Goal: Task Accomplishment & Management: Manage account settings

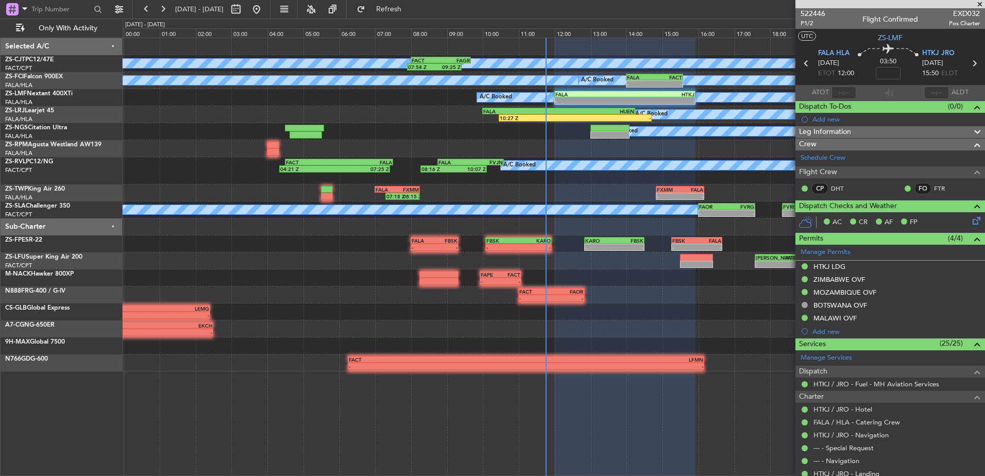
click at [981, 0] on span at bounding box center [980, 4] width 10 height 9
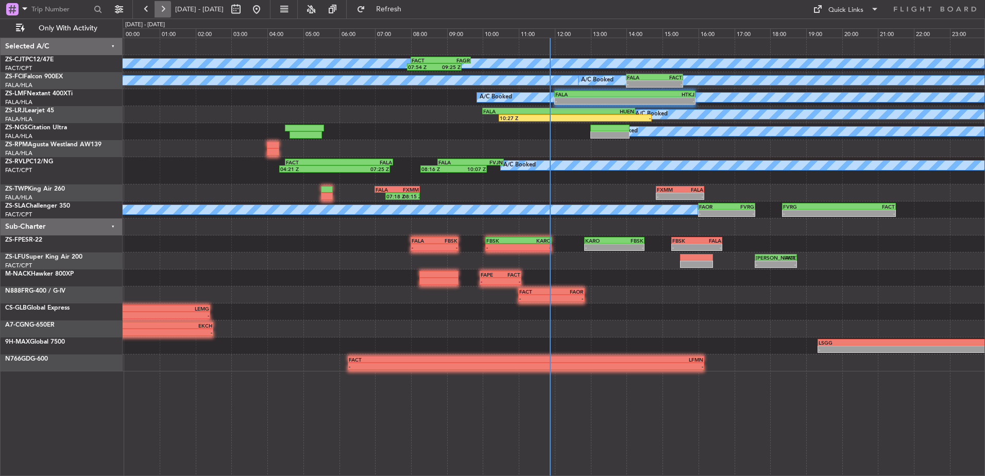
click at [167, 17] on button at bounding box center [163, 9] width 16 height 16
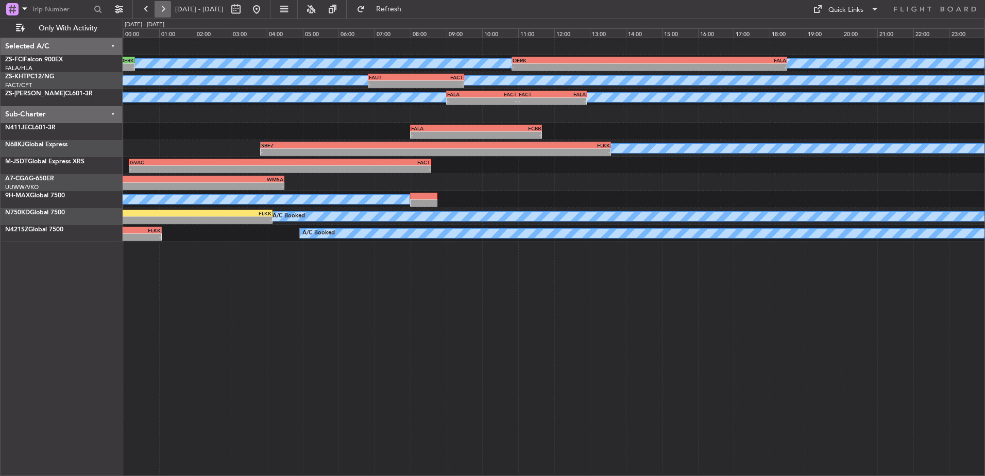
click at [167, 17] on button at bounding box center [163, 9] width 16 height 16
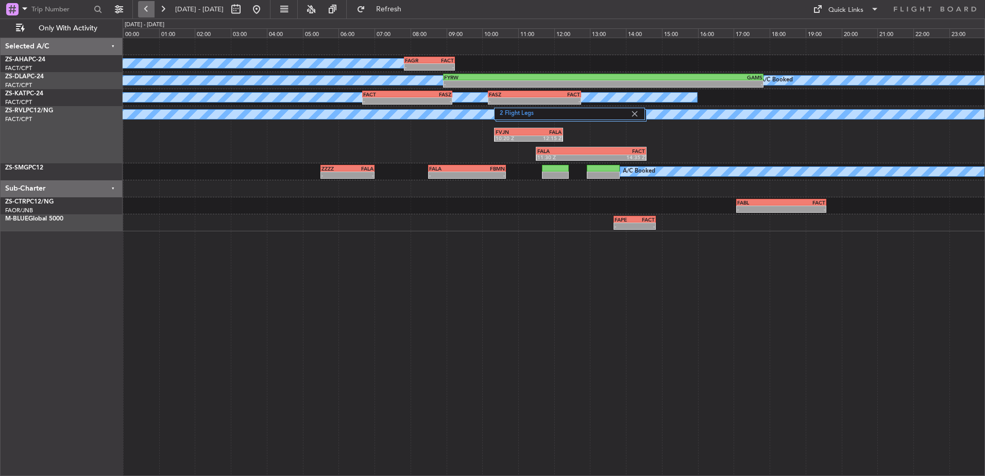
click at [151, 11] on button at bounding box center [146, 9] width 16 height 16
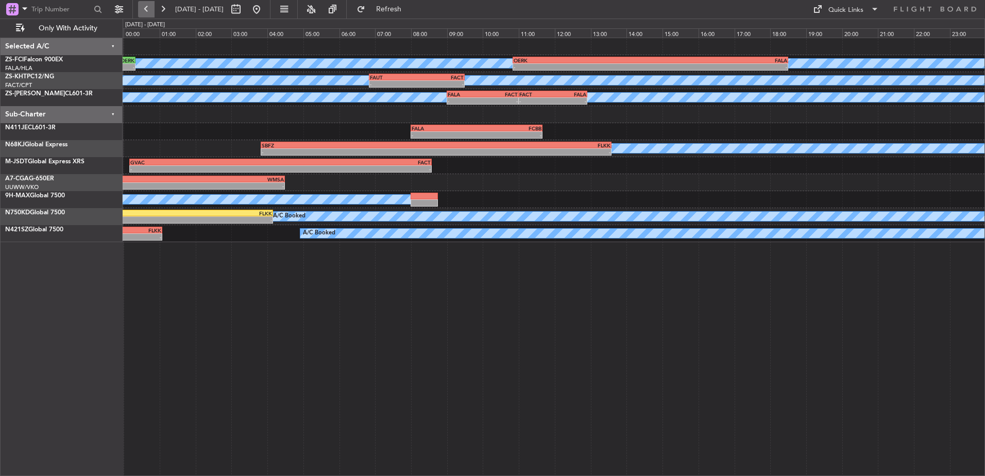
click at [151, 11] on button at bounding box center [146, 9] width 16 height 16
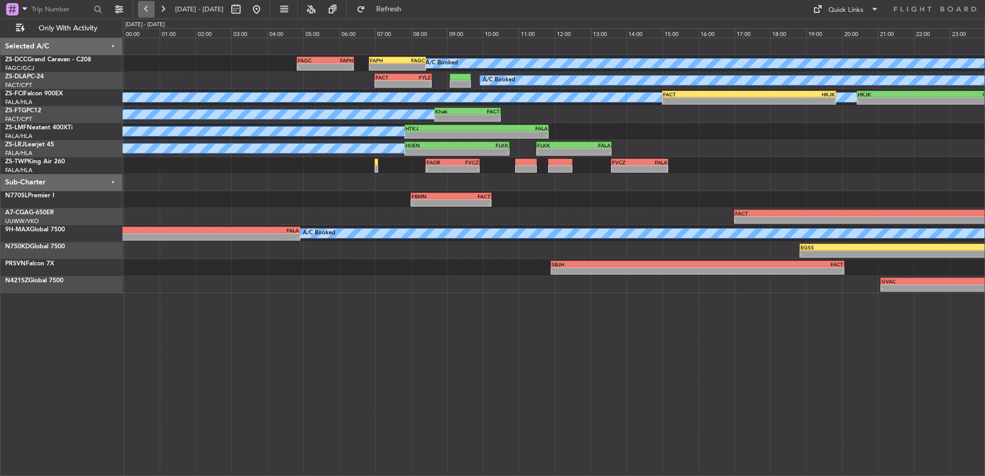
click at [151, 11] on button at bounding box center [146, 9] width 16 height 16
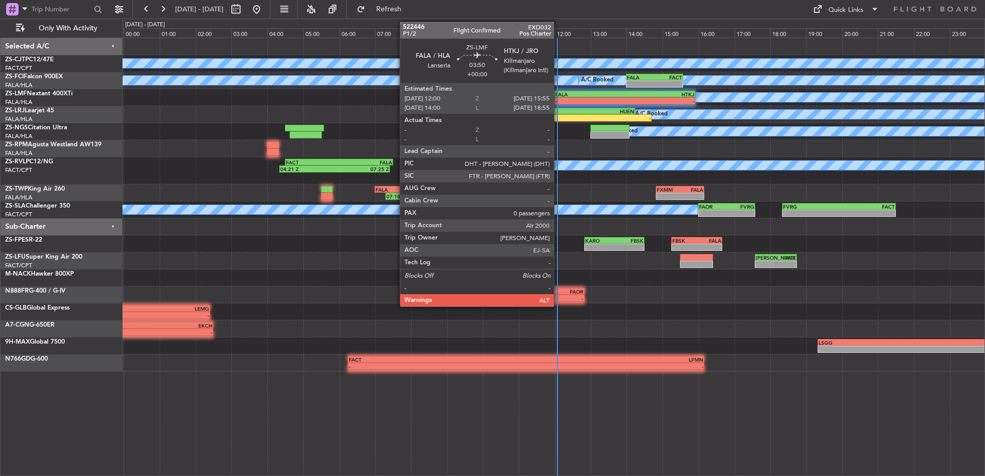
click at [559, 101] on div "-" at bounding box center [590, 101] width 70 height 6
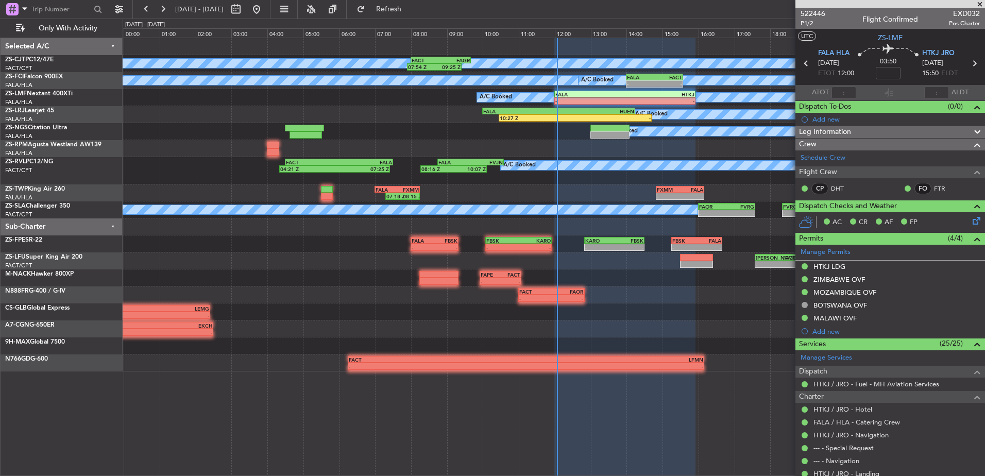
click at [975, 5] on span at bounding box center [980, 4] width 10 height 9
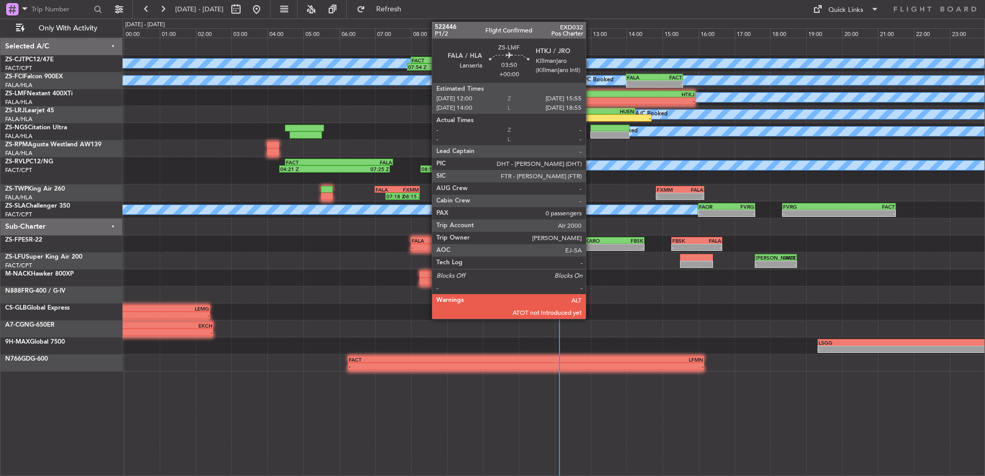
click at [590, 99] on div "-" at bounding box center [590, 101] width 70 height 6
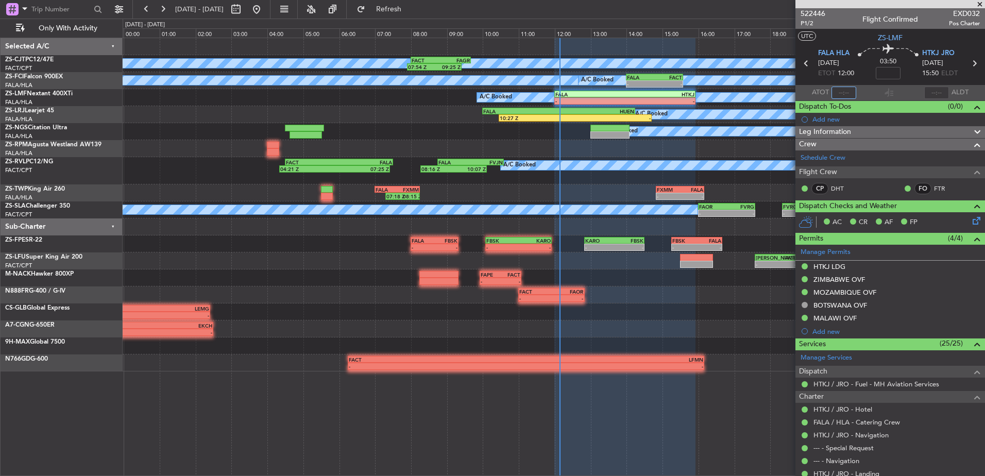
click at [839, 91] on input "text" at bounding box center [844, 93] width 25 height 12
click at [846, 90] on input "text" at bounding box center [844, 93] width 25 height 12
type input "12:08"
click at [983, 3] on span at bounding box center [980, 4] width 10 height 9
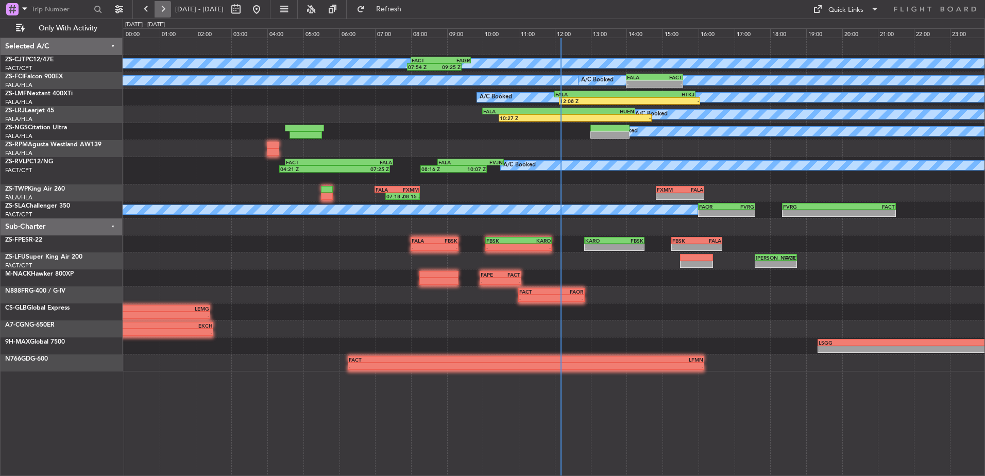
click at [157, 4] on button at bounding box center [163, 9] width 16 height 16
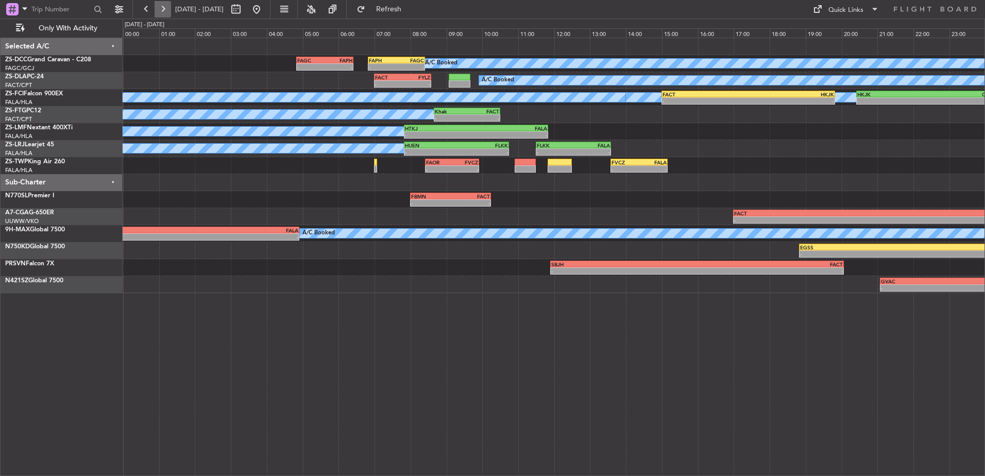
click at [161, 14] on button at bounding box center [163, 9] width 16 height 16
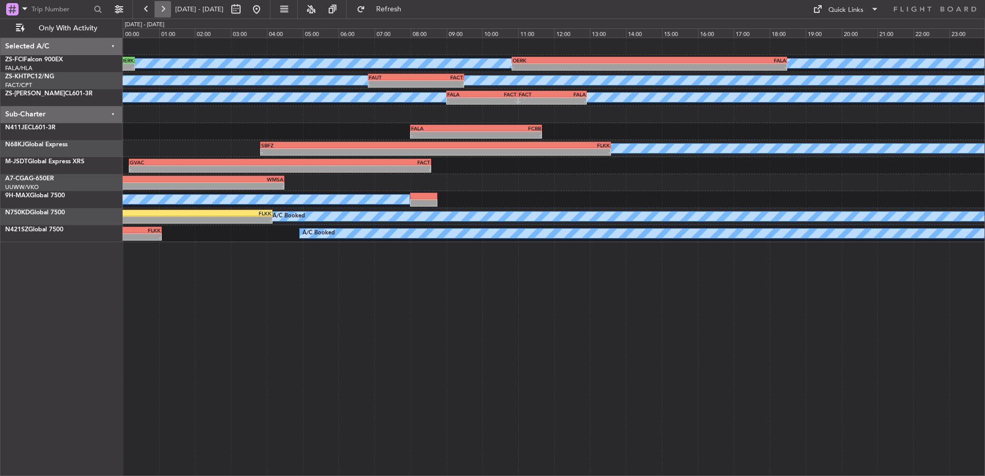
click at [165, 14] on button at bounding box center [163, 9] width 16 height 16
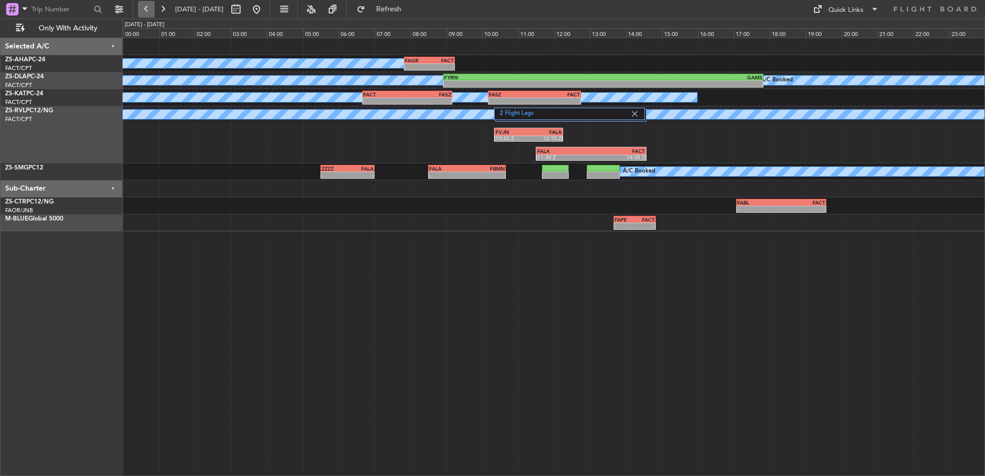
click at [146, 10] on button at bounding box center [146, 9] width 16 height 16
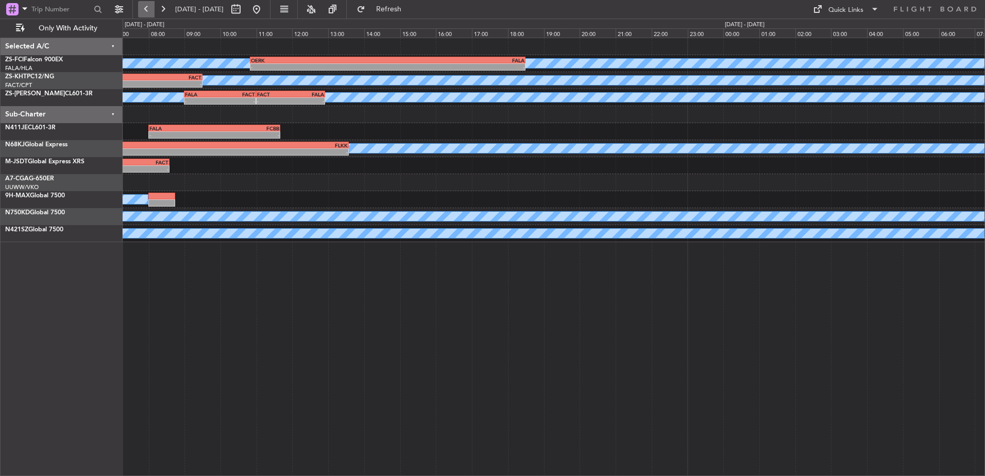
click at [146, 10] on button at bounding box center [146, 9] width 16 height 16
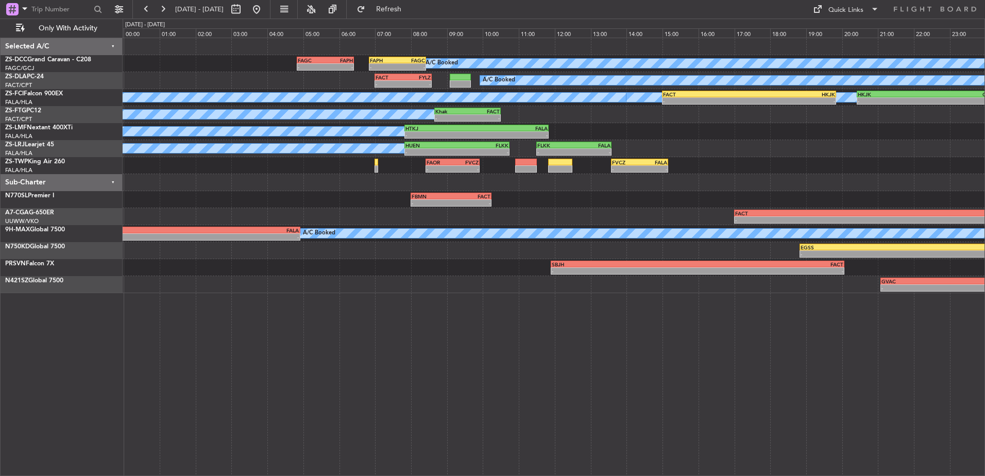
click at [148, 18] on fb-range-datepicker "[DATE] - [DATE]" at bounding box center [201, 9] width 138 height 19
click at [146, 7] on button at bounding box center [146, 9] width 16 height 16
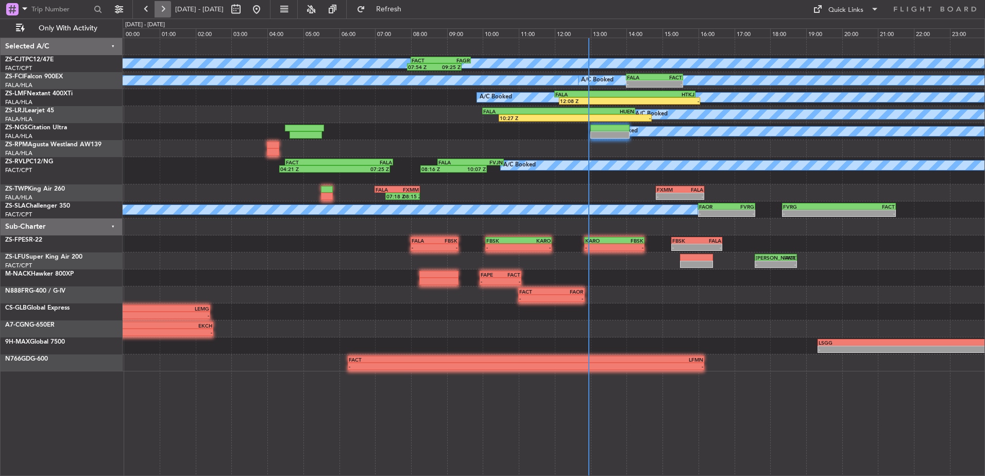
click at [155, 8] on button at bounding box center [163, 9] width 16 height 16
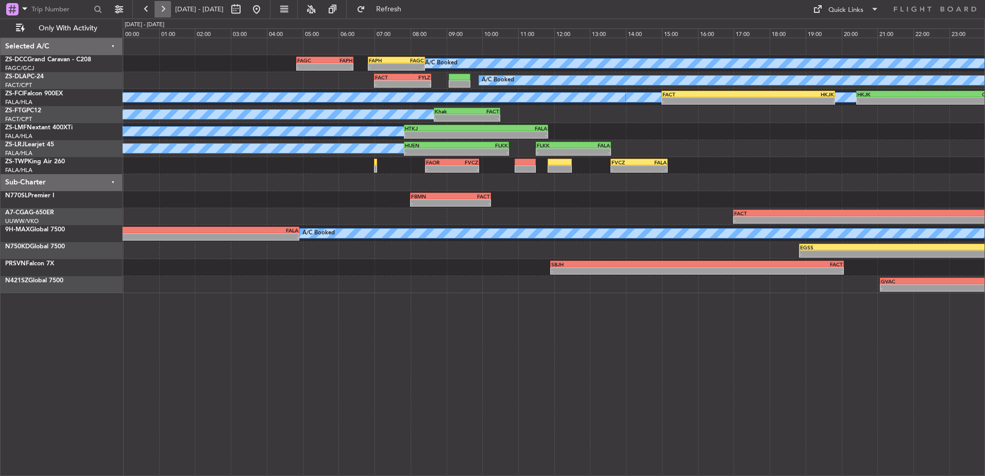
click at [160, 12] on button at bounding box center [163, 9] width 16 height 16
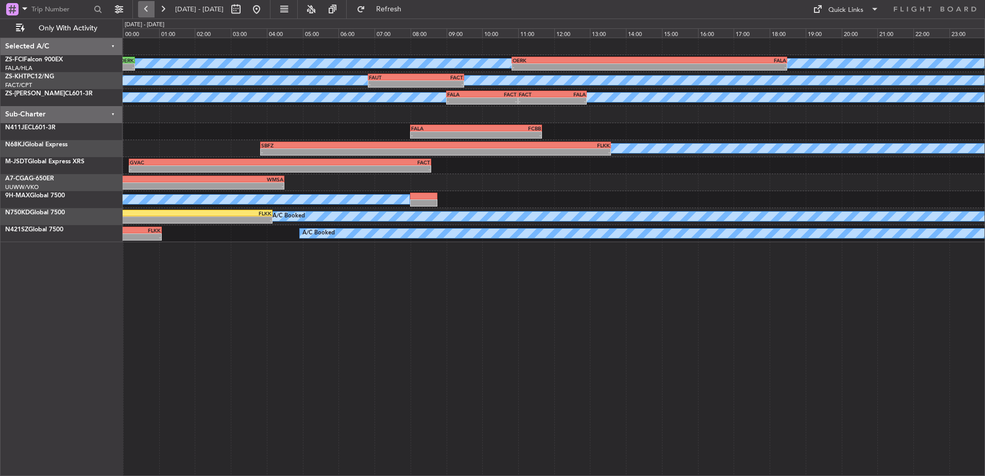
click at [145, 9] on button at bounding box center [146, 9] width 16 height 16
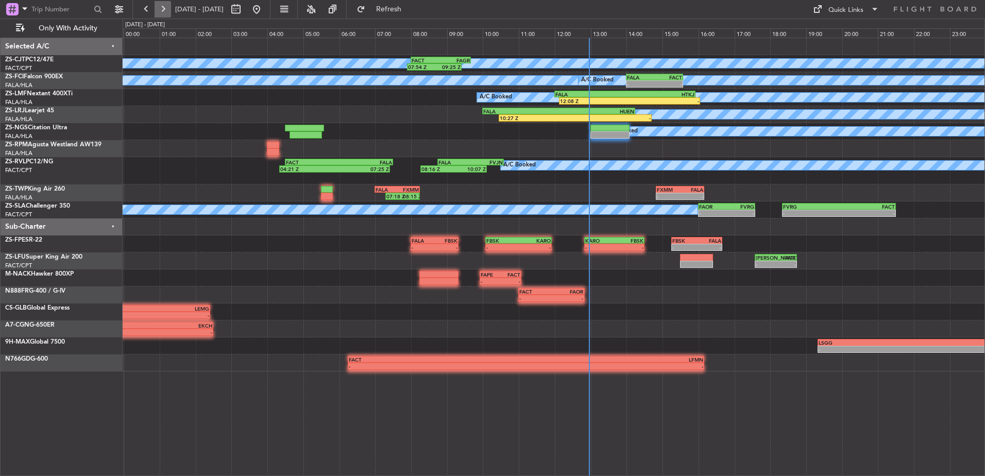
click at [166, 14] on button at bounding box center [163, 9] width 16 height 16
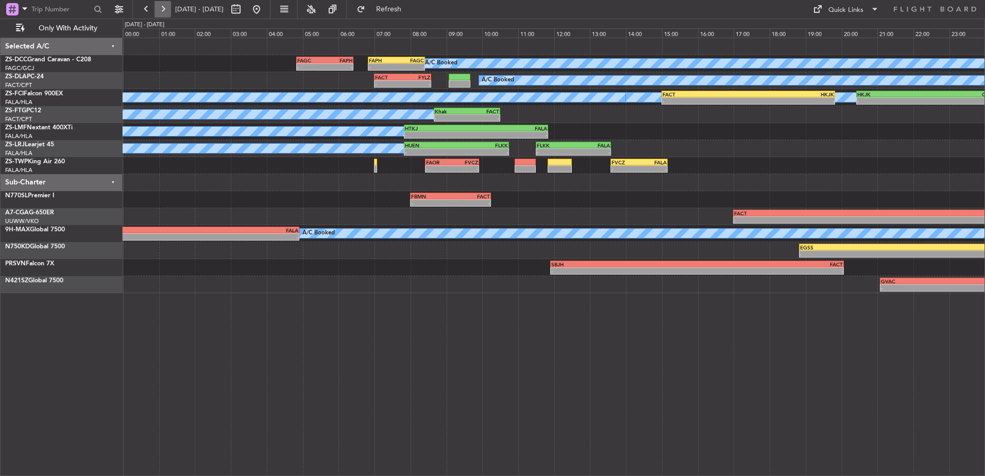
click at [165, 9] on button at bounding box center [163, 9] width 16 height 16
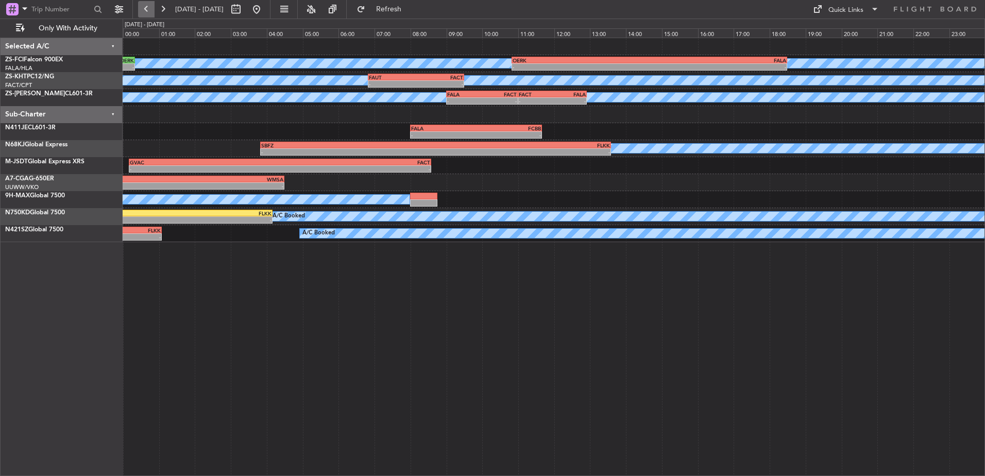
click at [154, 8] on button at bounding box center [146, 9] width 16 height 16
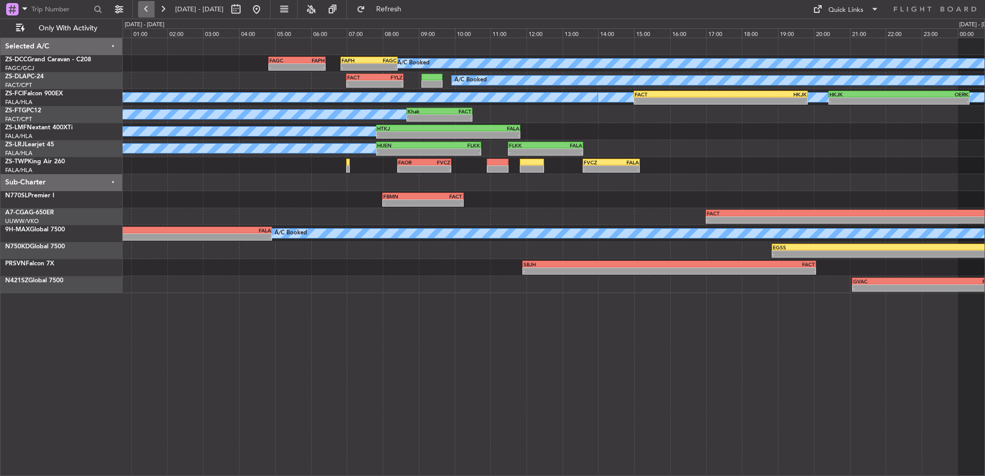
click at [154, 8] on button at bounding box center [146, 9] width 16 height 16
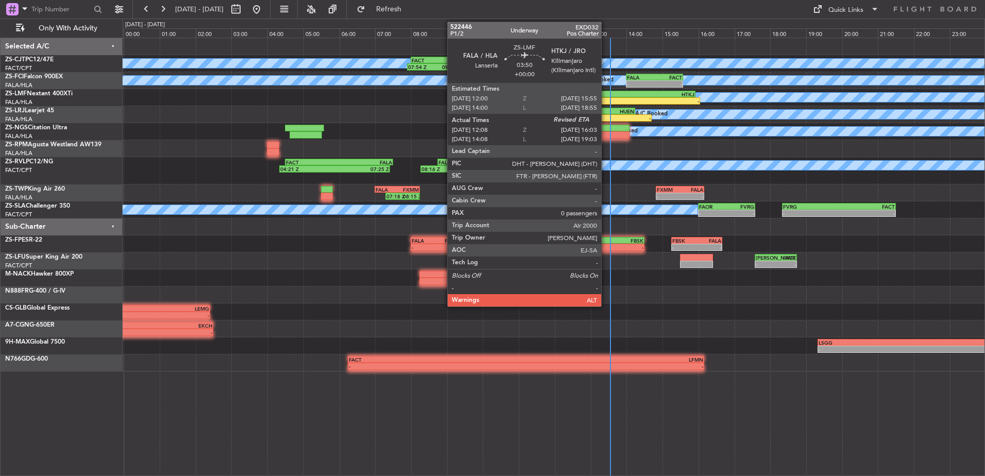
click at [606, 95] on div "FALA" at bounding box center [590, 94] width 70 height 6
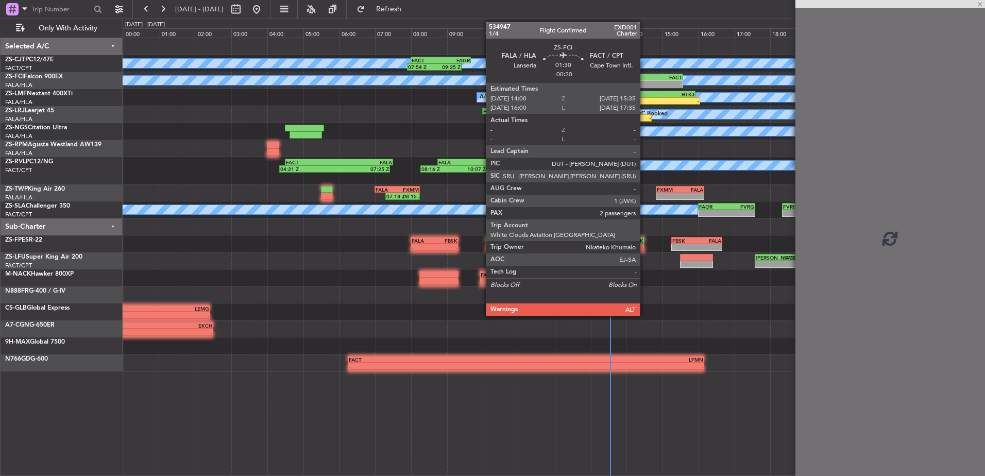
click at [644, 80] on div "FALA 14:00 Z FACT 15:35 Z" at bounding box center [654, 77] width 57 height 7
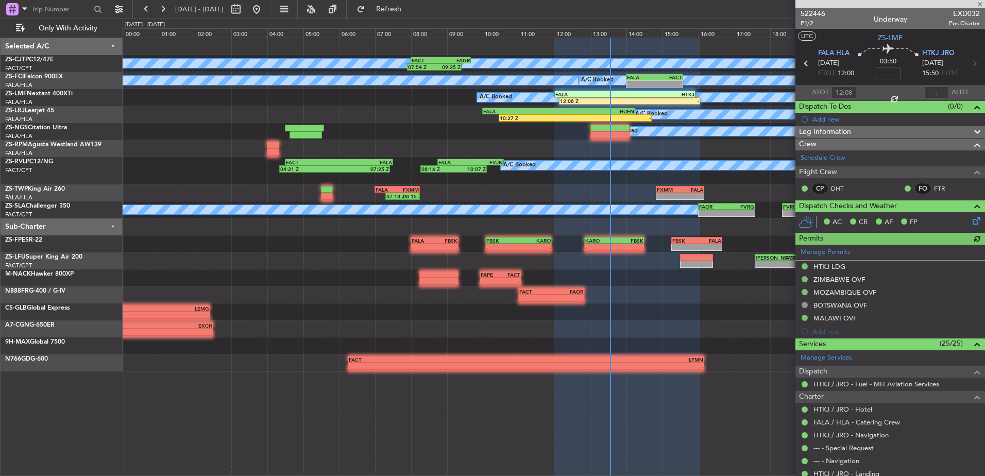
type input "-00:20"
type input "2"
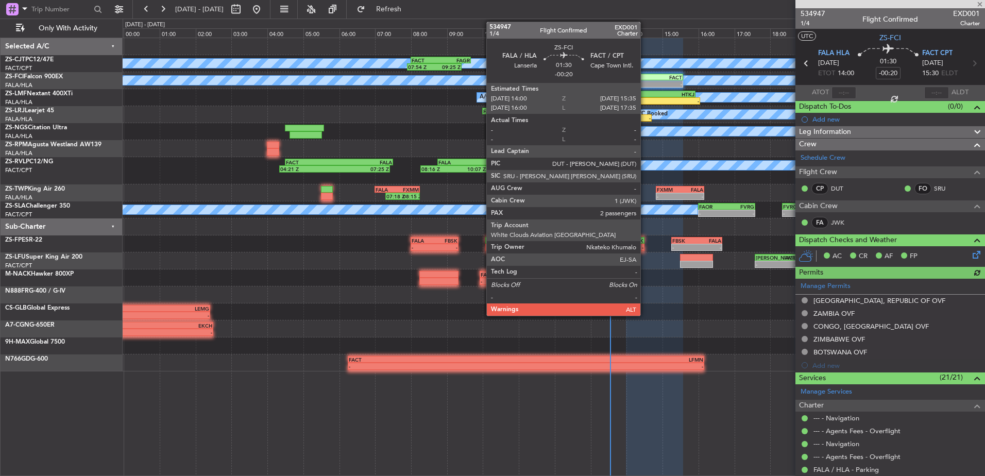
click at [645, 75] on div "FALA" at bounding box center [640, 77] width 27 height 6
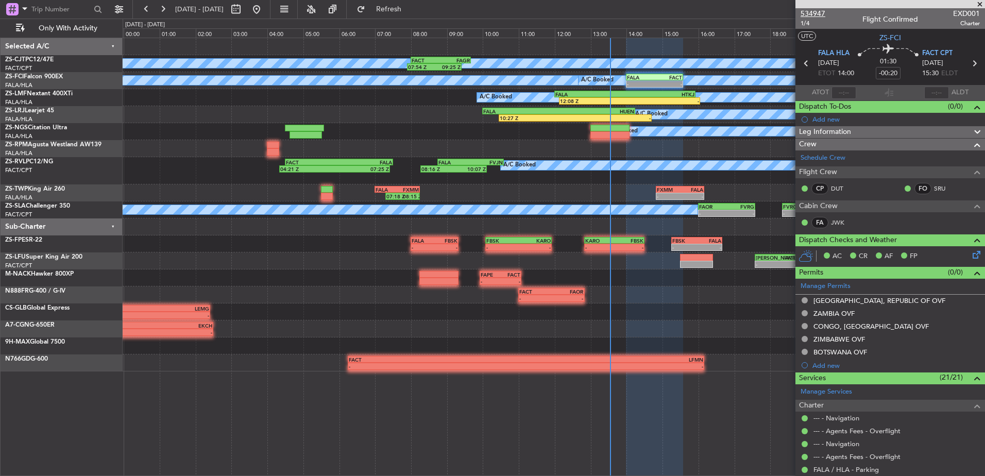
click at [817, 14] on span "534947" at bounding box center [813, 13] width 25 height 11
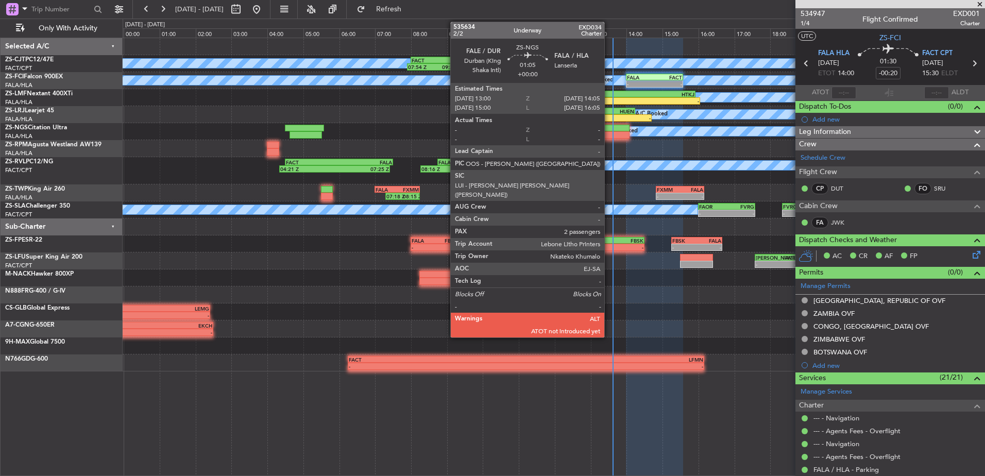
click at [609, 131] on div at bounding box center [609, 134] width 39 height 7
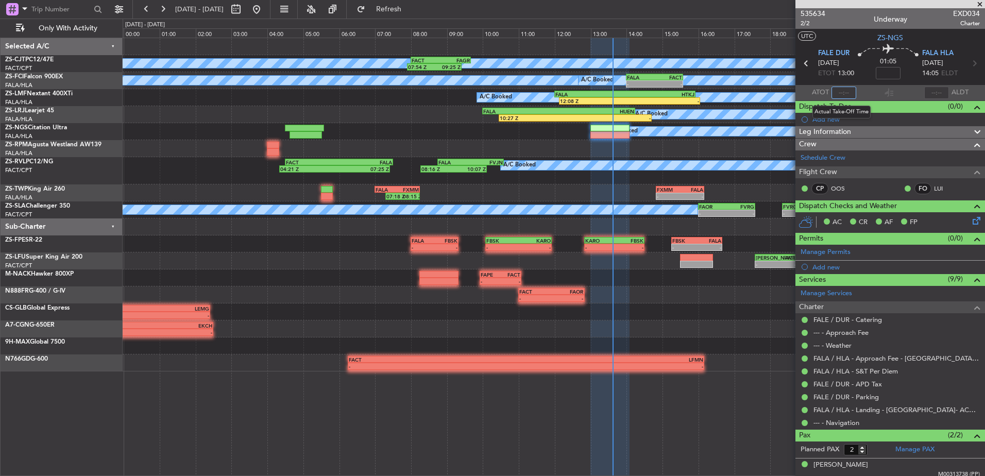
click at [843, 91] on input "text" at bounding box center [844, 93] width 25 height 12
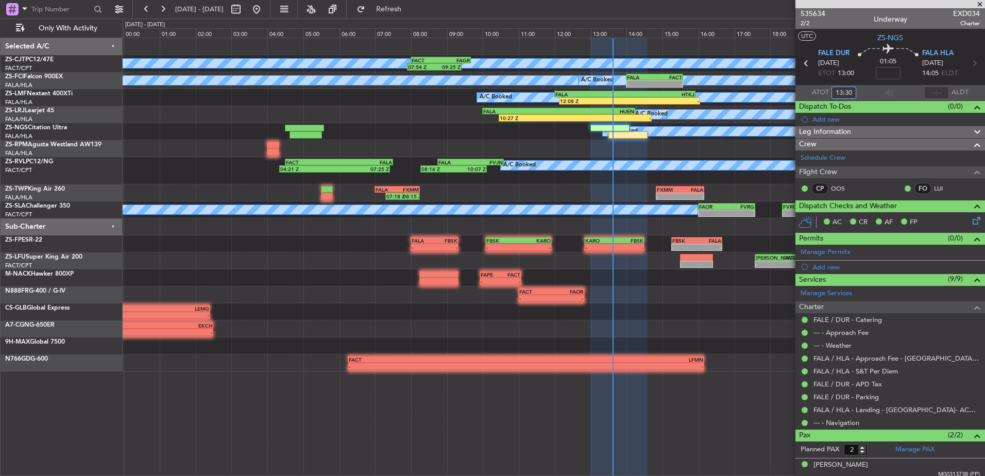
type input "13:30"
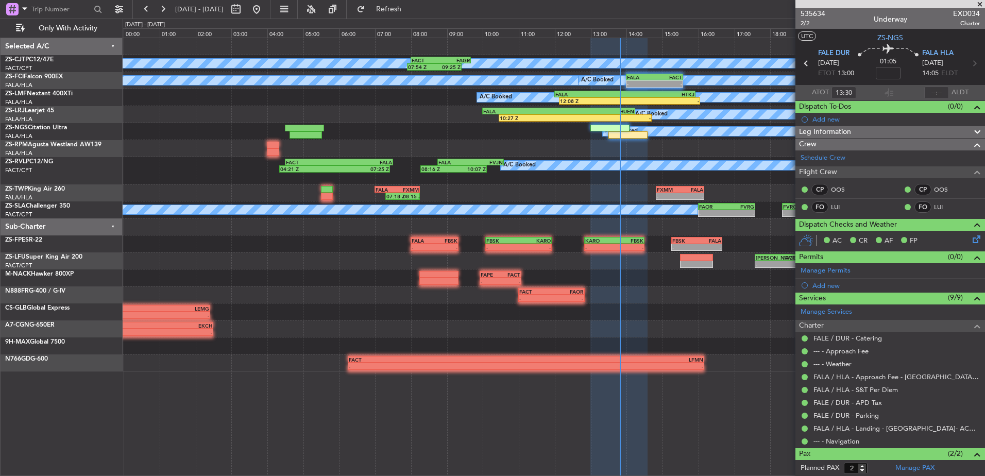
click at [979, 6] on span at bounding box center [980, 4] width 10 height 9
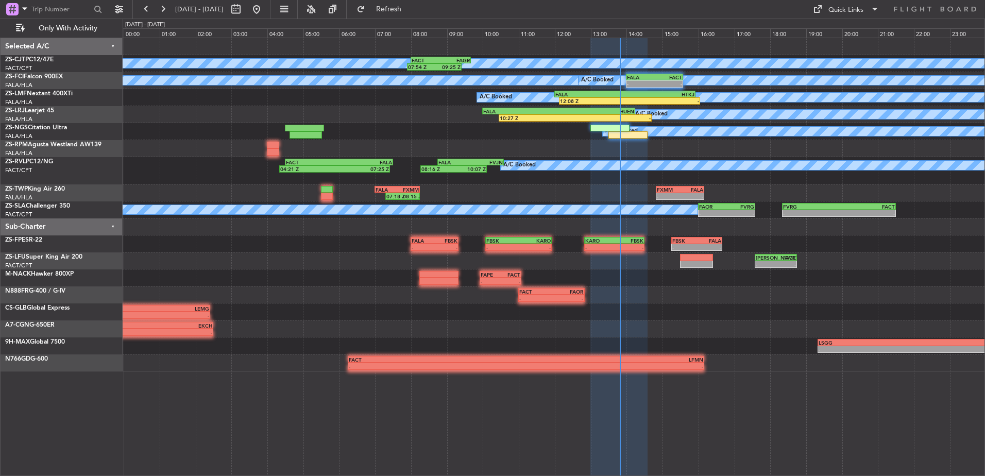
type input "0"
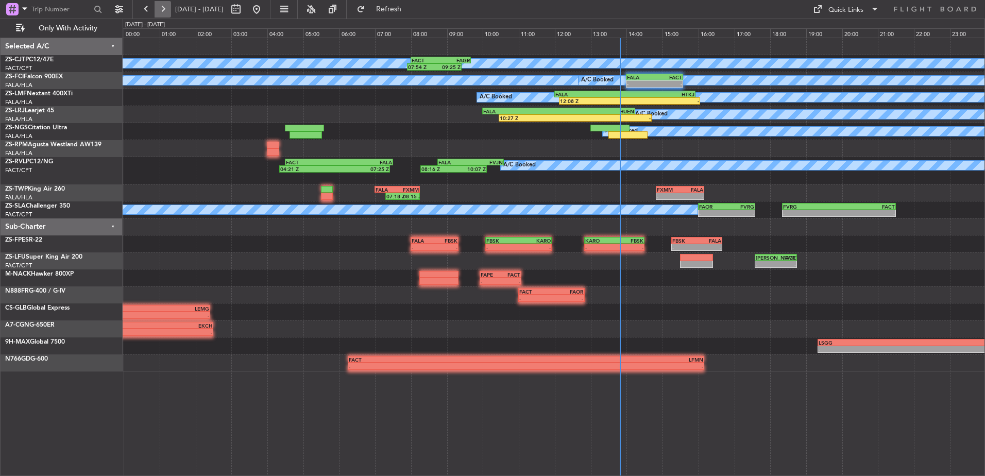
click at [165, 9] on button at bounding box center [163, 9] width 16 height 16
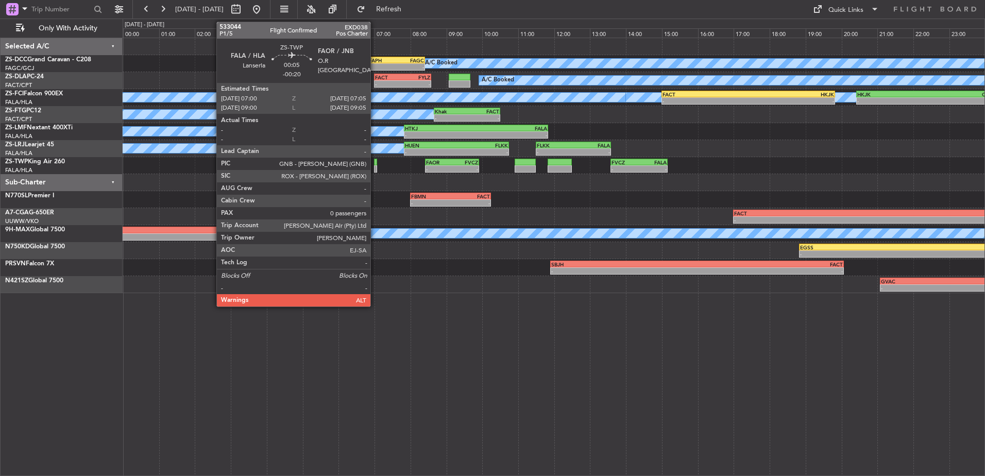
click at [375, 164] on div at bounding box center [375, 162] width 3 height 7
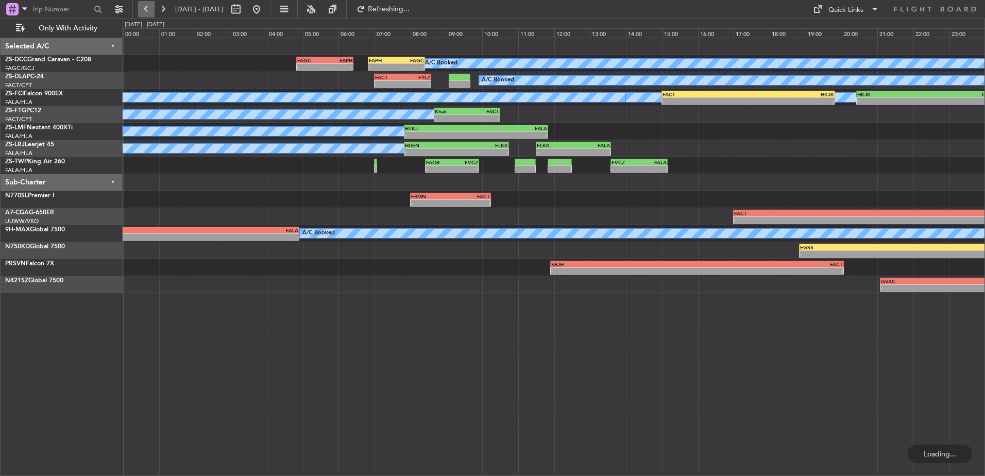
click at [144, 12] on button at bounding box center [146, 9] width 16 height 16
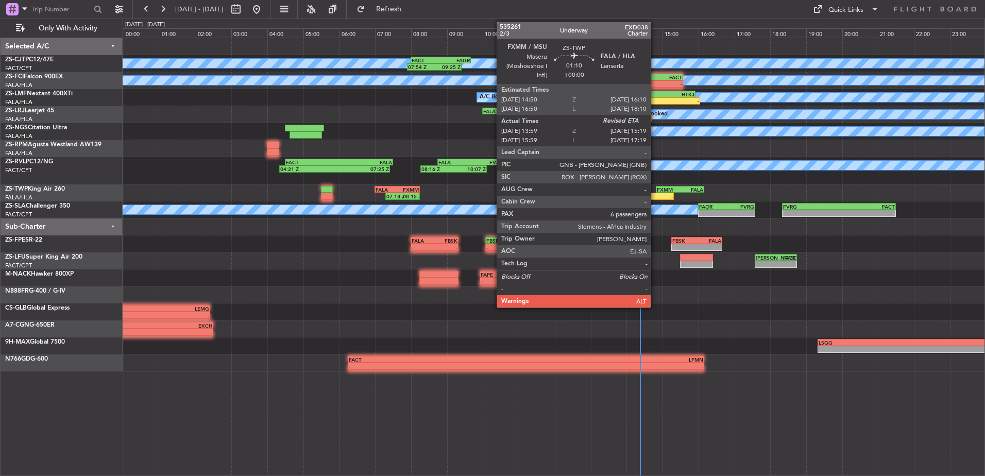
click at [655, 193] on div "-" at bounding box center [661, 196] width 23 height 6
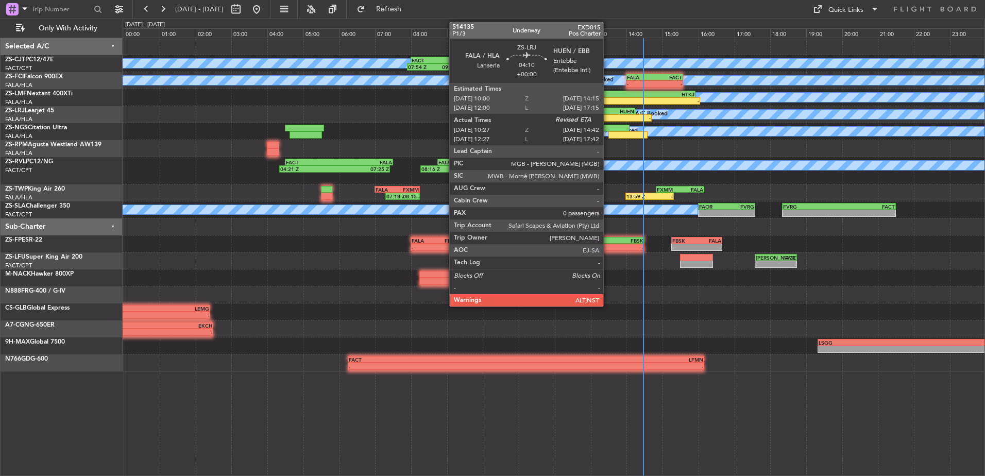
click at [608, 112] on div "HUEN" at bounding box center [596, 111] width 75 height 6
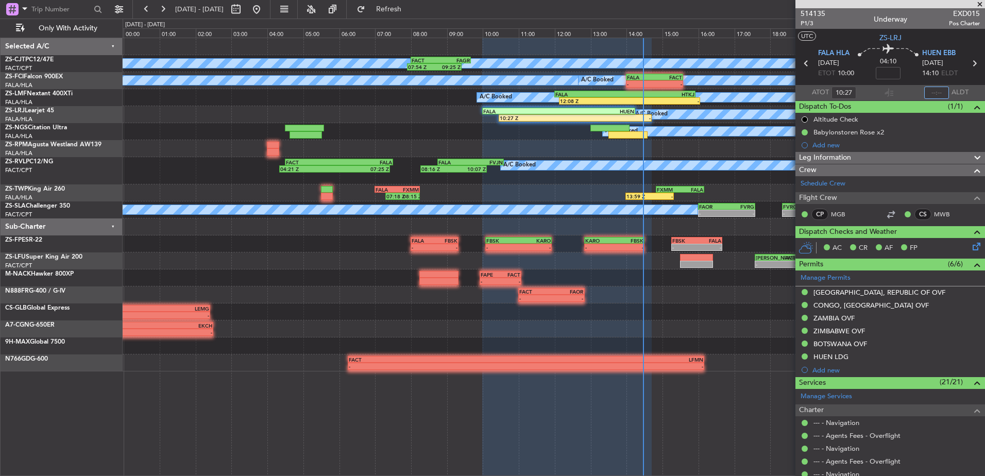
click at [924, 95] on input "text" at bounding box center [936, 93] width 25 height 12
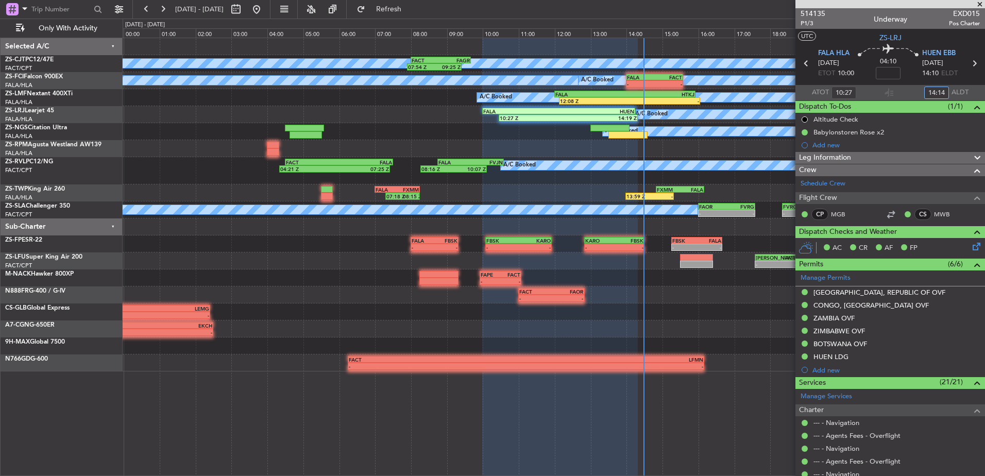
type input "14:14"
click at [980, 5] on span at bounding box center [980, 4] width 10 height 9
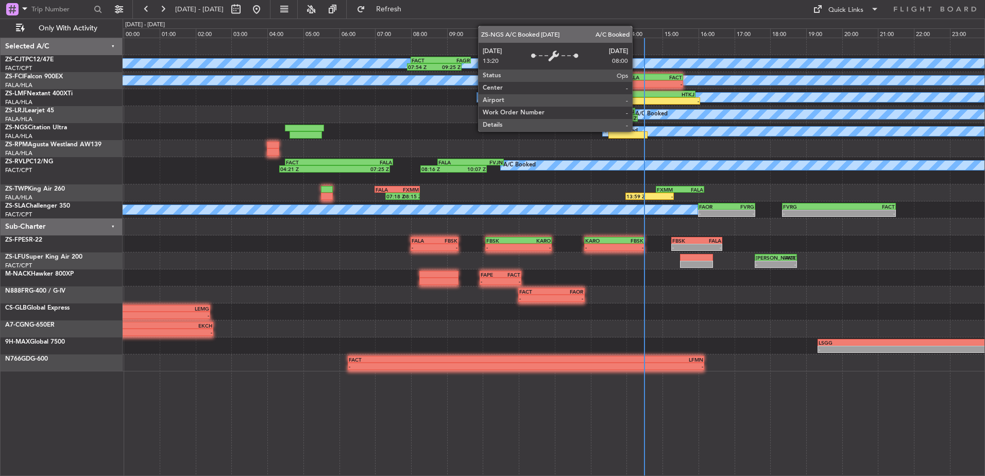
click at [637, 131] on div "A/C Booked" at bounding box center [621, 131] width 32 height 15
click at [635, 136] on div at bounding box center [627, 134] width 39 height 7
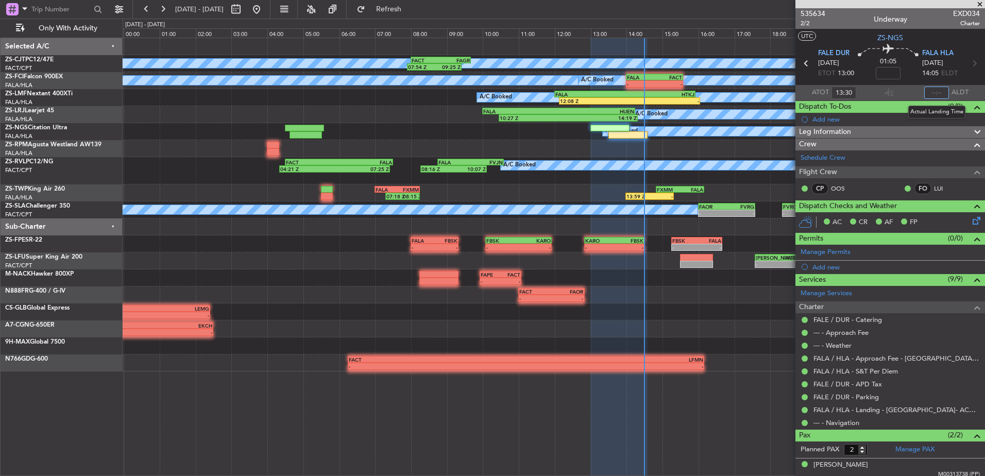
click at [931, 91] on input "text" at bounding box center [936, 93] width 25 height 12
click at [927, 92] on input "text" at bounding box center [936, 93] width 25 height 12
type input "14:30"
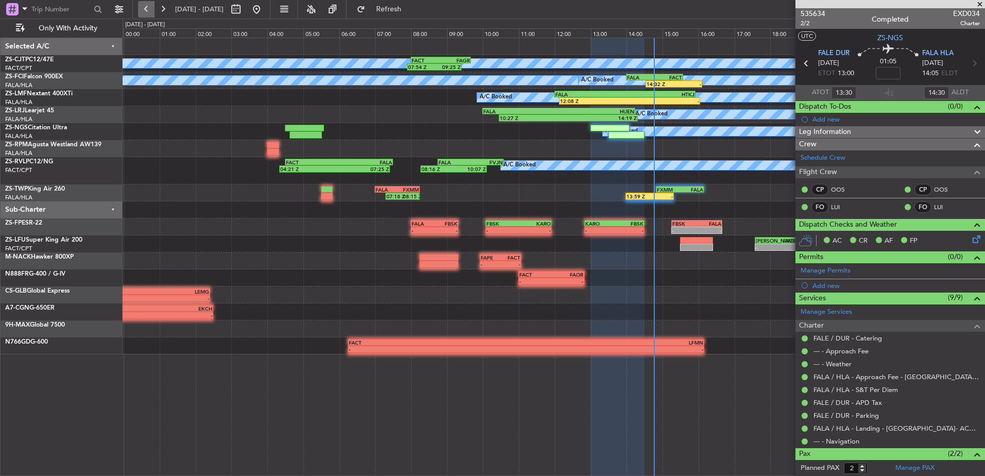
click at [148, 15] on button at bounding box center [146, 9] width 16 height 16
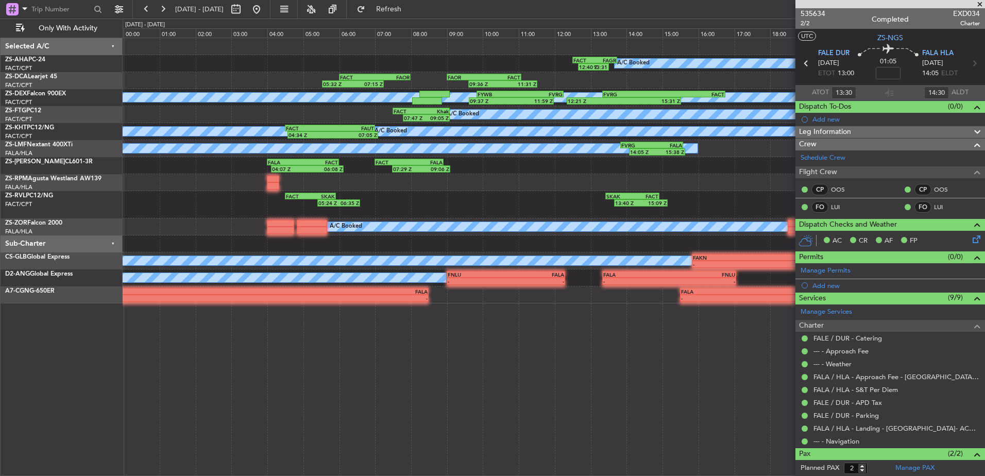
click at [979, 5] on span at bounding box center [980, 4] width 10 height 9
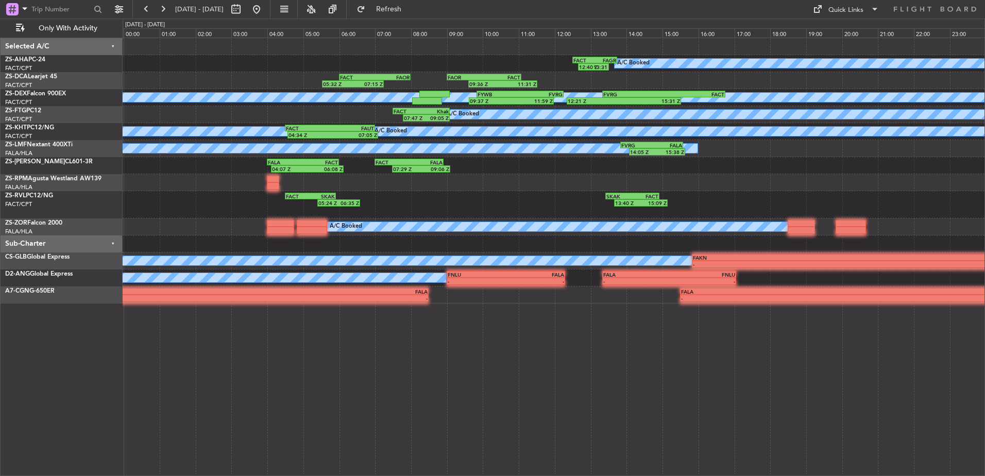
type input "0"
click at [144, 8] on button at bounding box center [146, 9] width 16 height 16
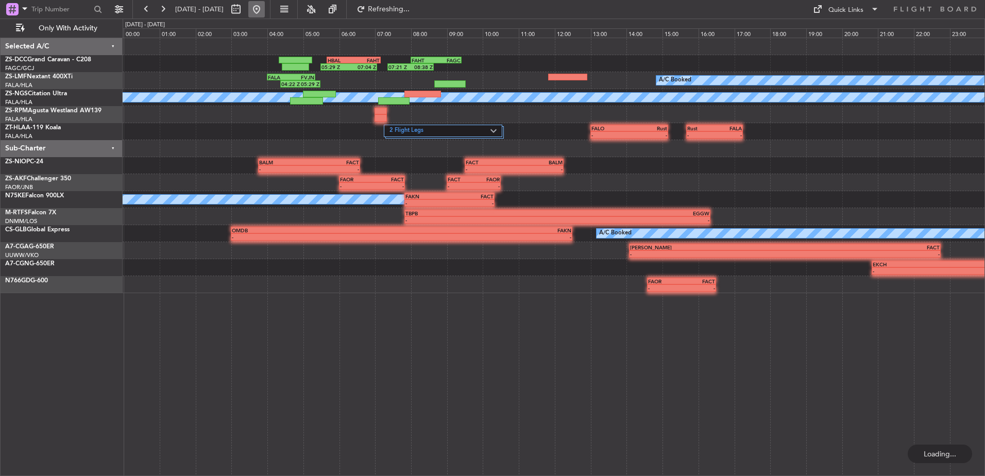
click at [265, 9] on button at bounding box center [256, 9] width 16 height 16
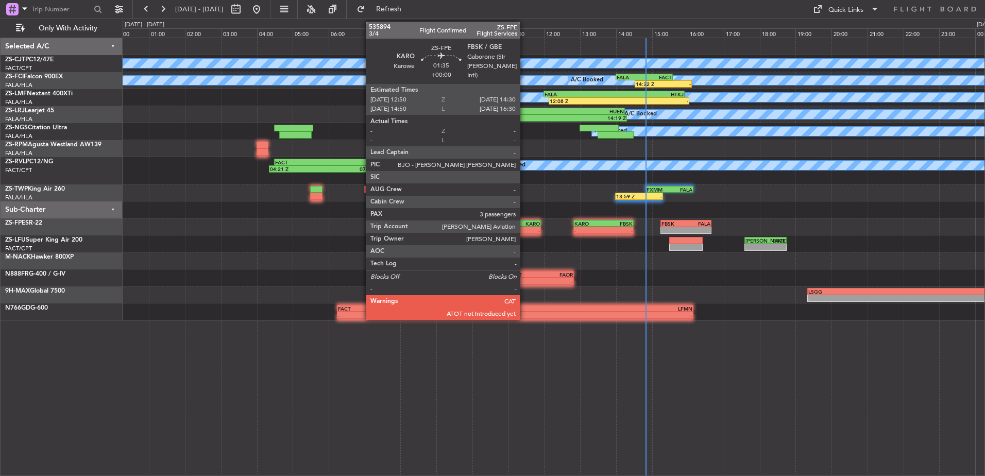
click at [743, 366] on div "A/C Booked 07:54 Z 09:25 Z FACT 08:00 Z FAGR 09:40 Z A/C Booked A/C Booked A/C …" at bounding box center [554, 257] width 863 height 438
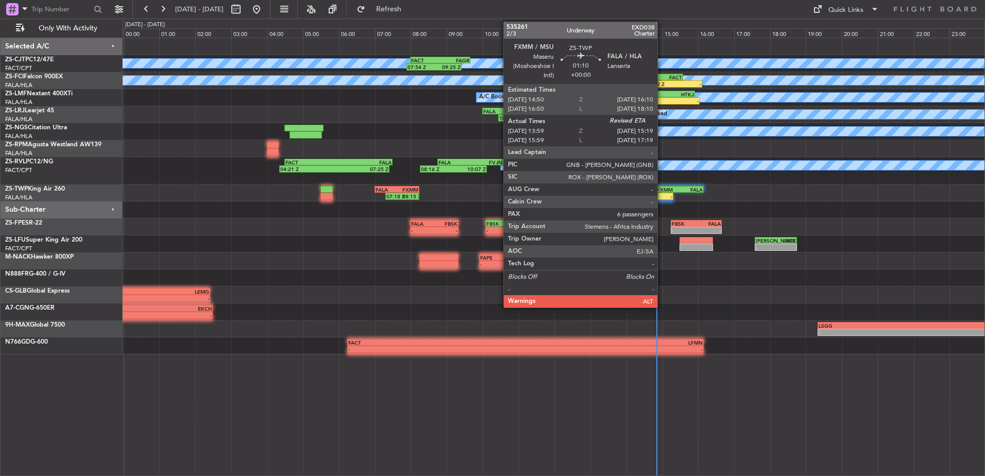
click at [662, 190] on div "FXMM" at bounding box center [668, 190] width 23 height 6
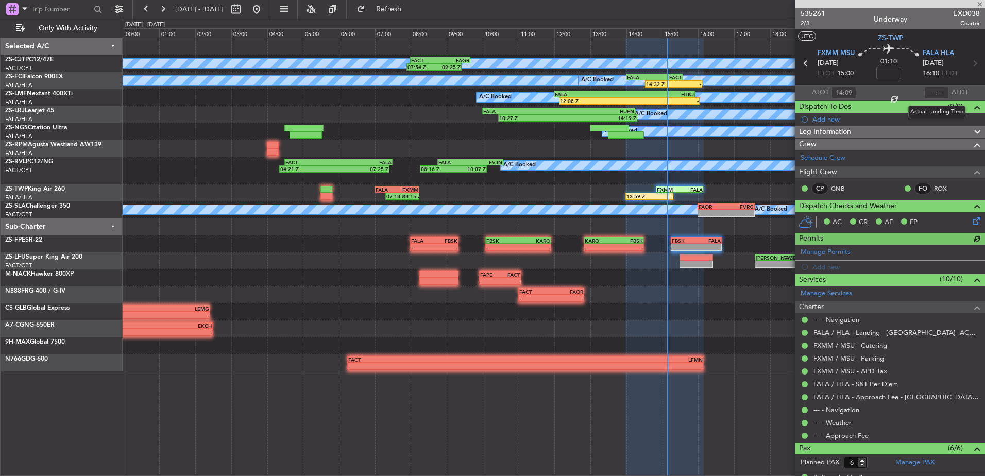
click at [930, 91] on div at bounding box center [936, 93] width 25 height 12
click at [932, 91] on input "text" at bounding box center [936, 93] width 25 height 12
type input "15:08"
click at [983, 6] on span at bounding box center [980, 4] width 10 height 9
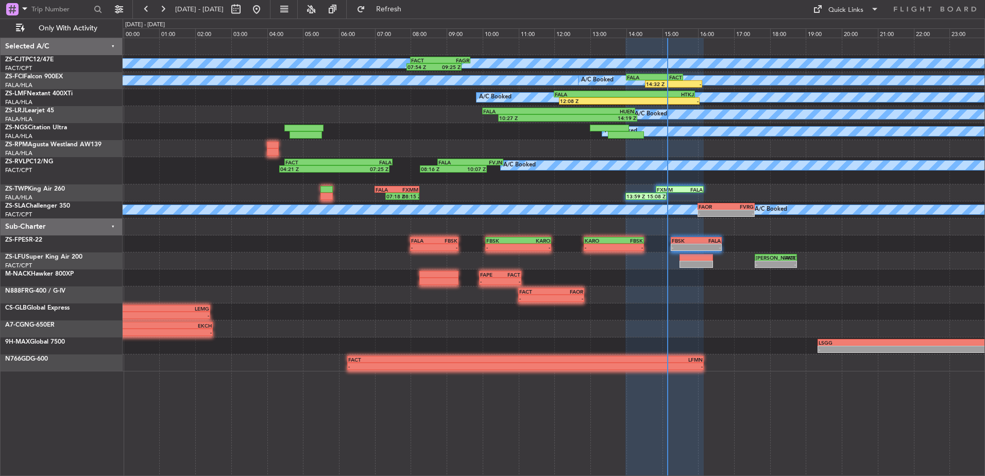
type input "0"
